Goal: Information Seeking & Learning: Find specific fact

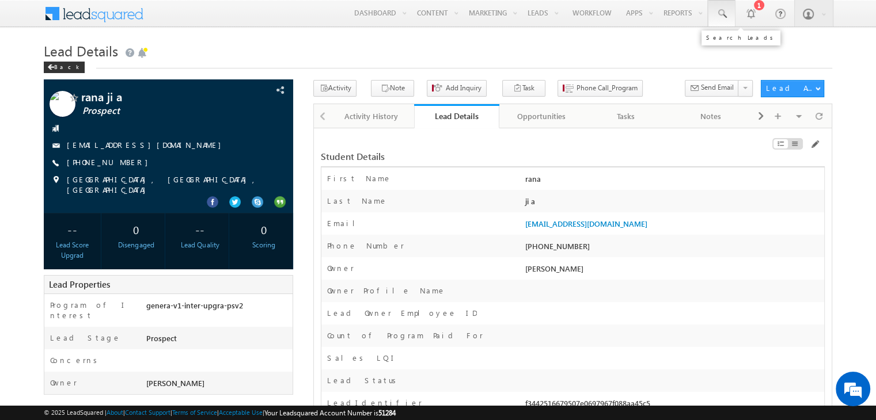
click at [722, 3] on link at bounding box center [722, 13] width 28 height 26
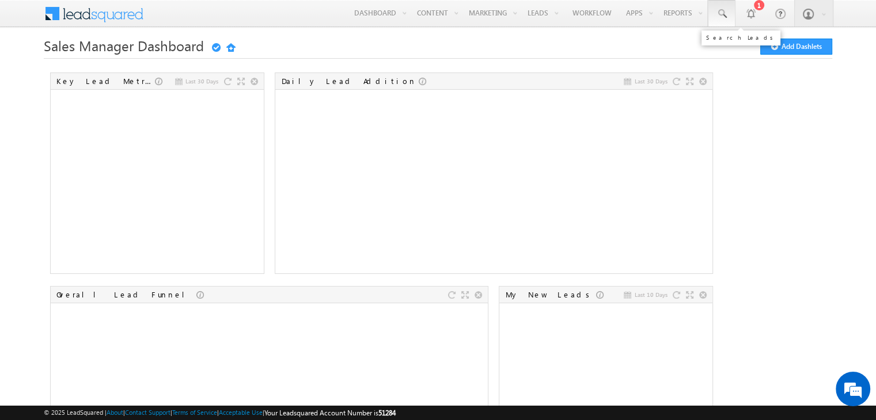
click at [724, 14] on span at bounding box center [722, 14] width 12 height 12
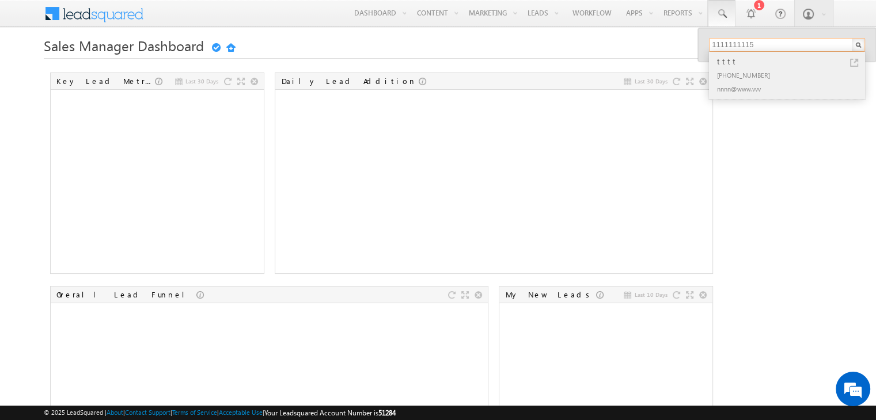
type input "1111111115"
click at [735, 71] on div "[PHONE_NUMBER]" at bounding box center [792, 75] width 154 height 14
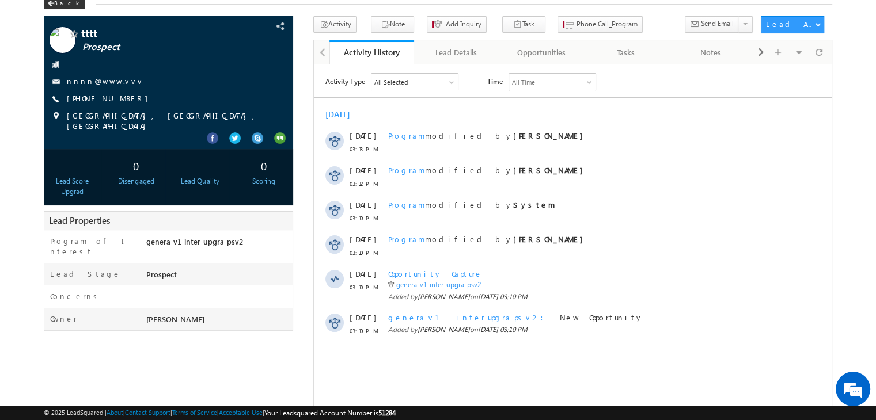
scroll to position [67, 0]
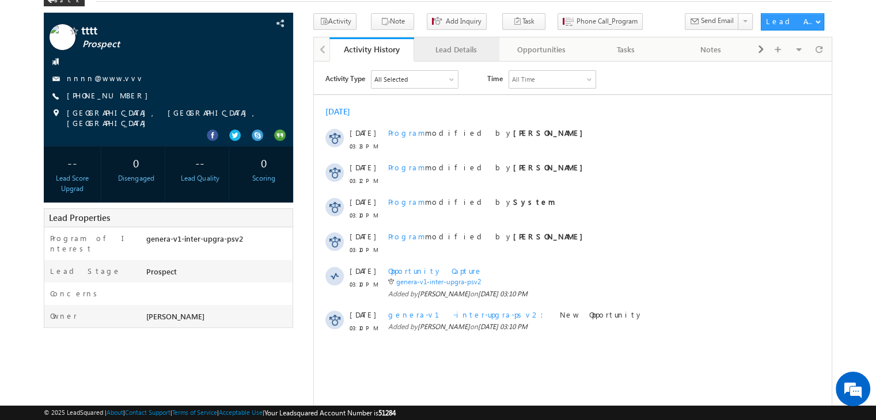
click at [462, 50] on div "Lead Details" at bounding box center [455, 50] width 65 height 14
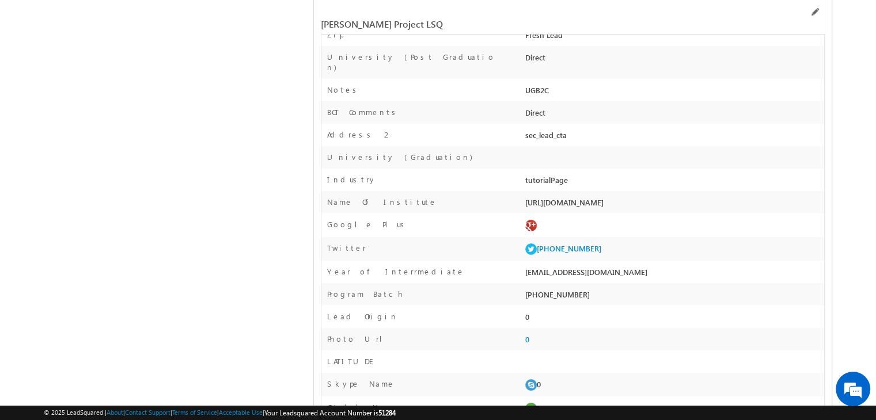
scroll to position [3878, 0]
